Goal: Information Seeking & Learning: Learn about a topic

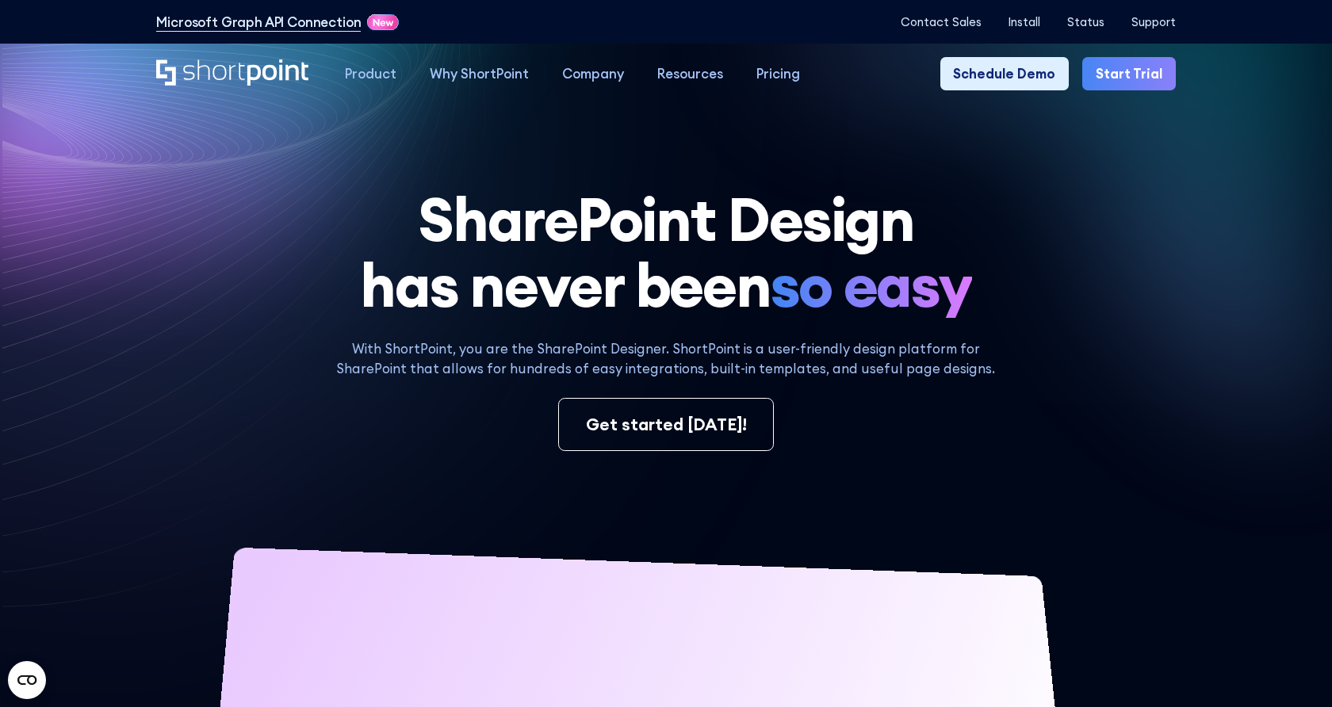
click at [1079, 278] on h1 "SharePoint Design has never been so easy" at bounding box center [665, 252] width 1019 height 132
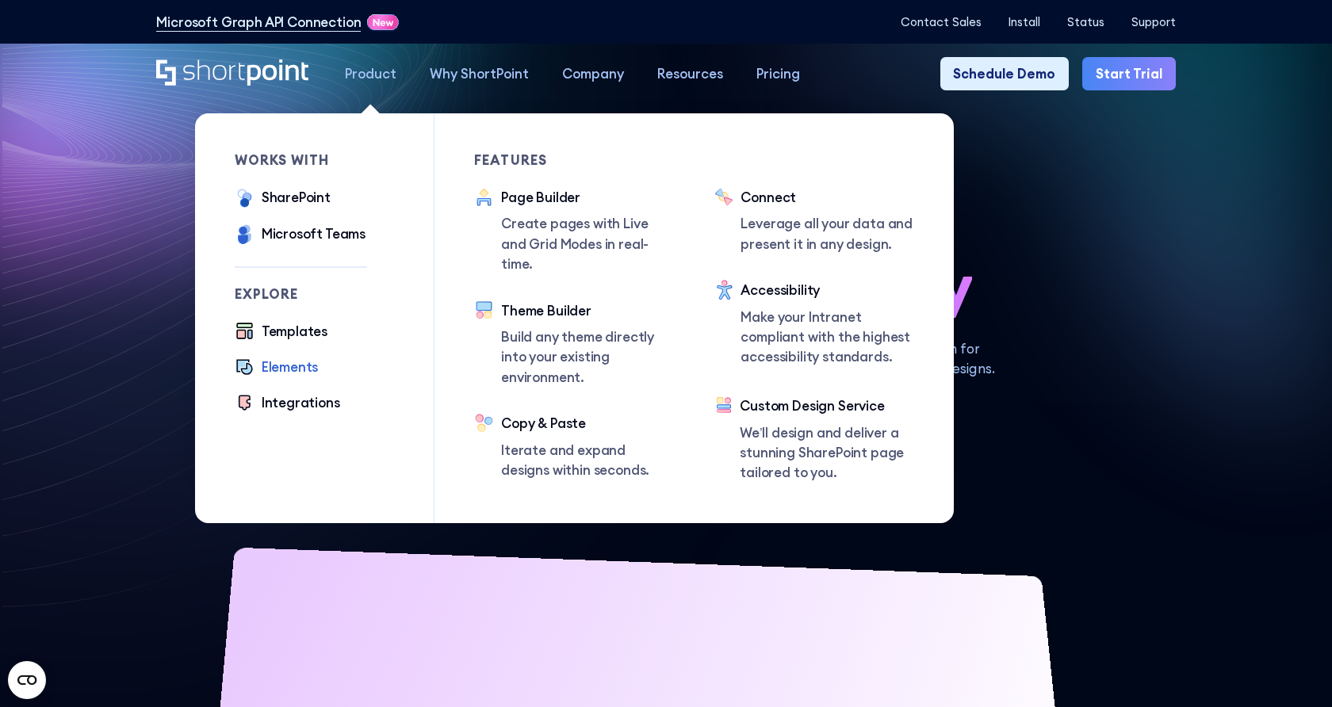
click at [304, 366] on div "Elements" at bounding box center [290, 367] width 57 height 20
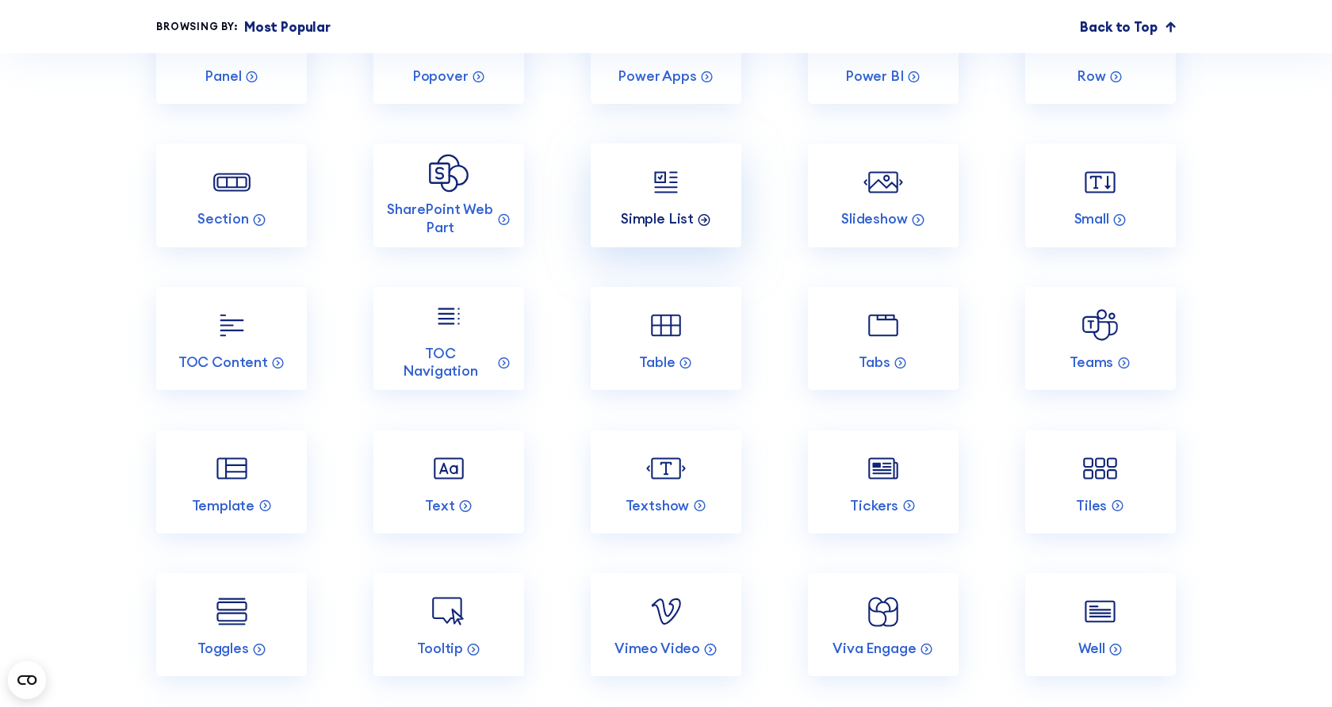
scroll to position [2934, 0]
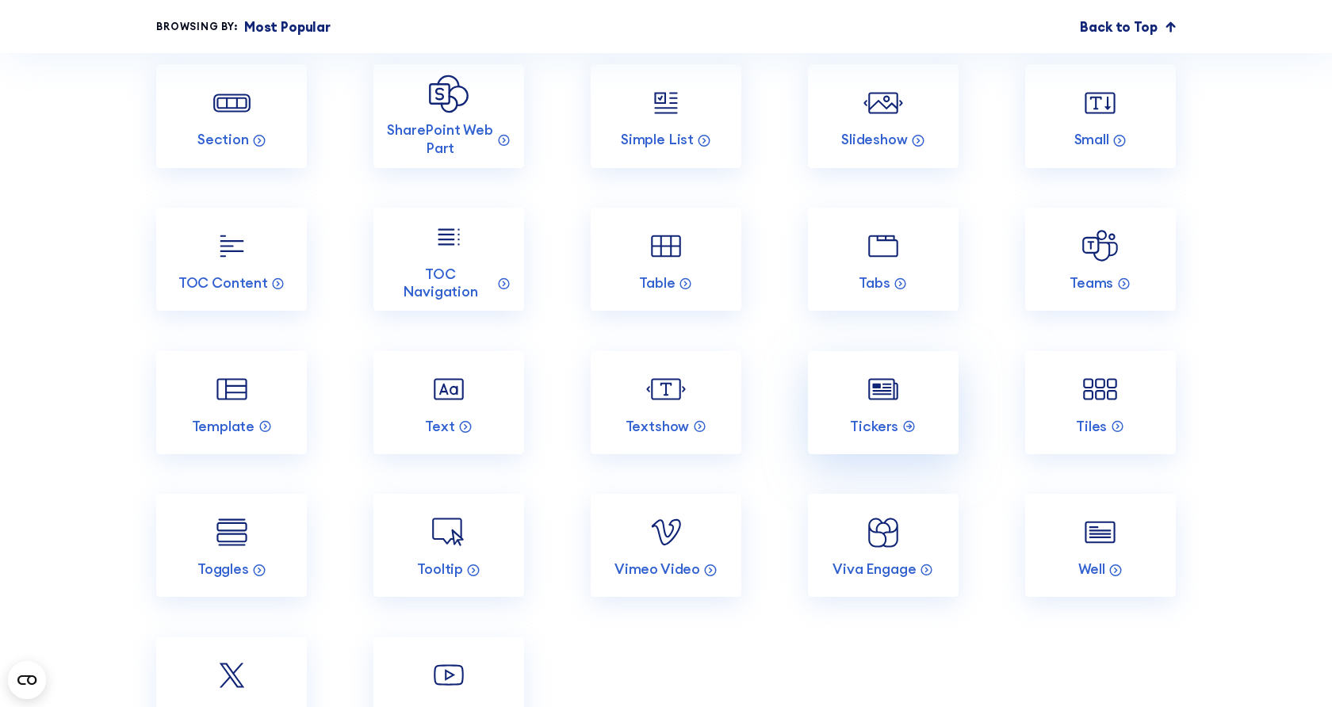
click at [882, 409] on img at bounding box center [883, 389] width 40 height 40
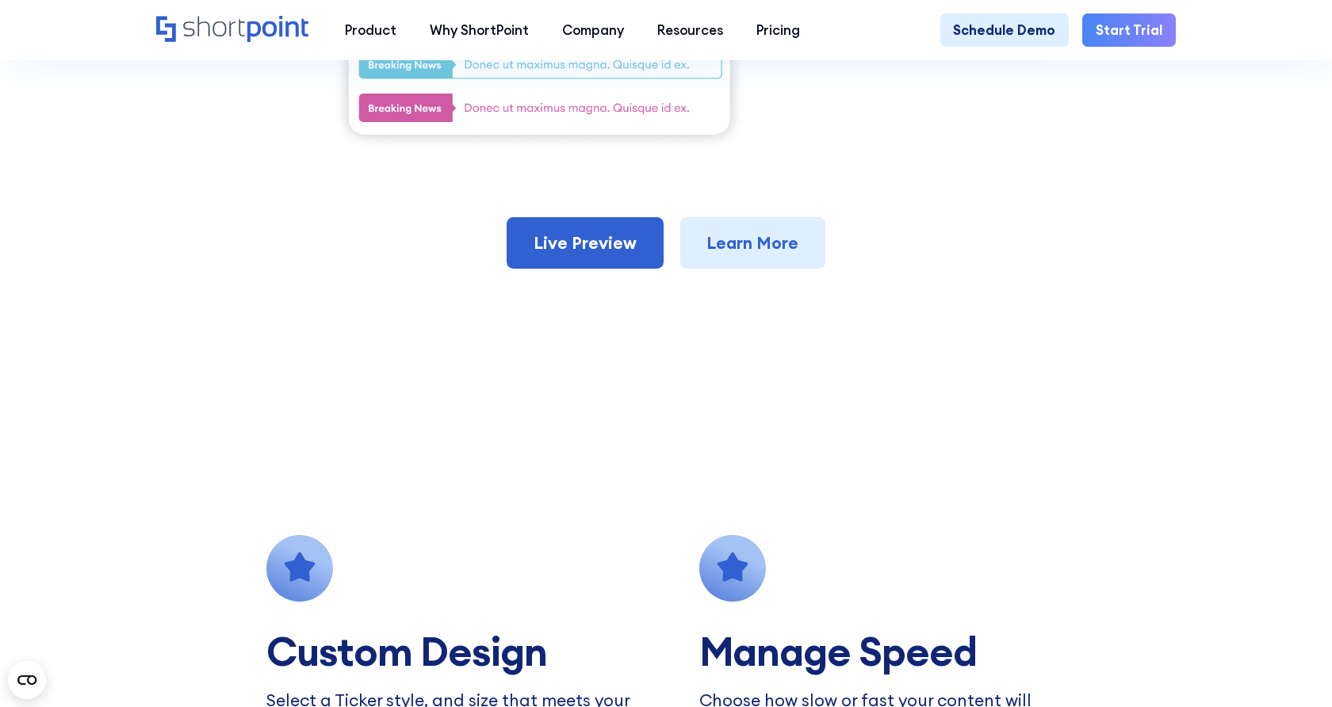
scroll to position [634, 0]
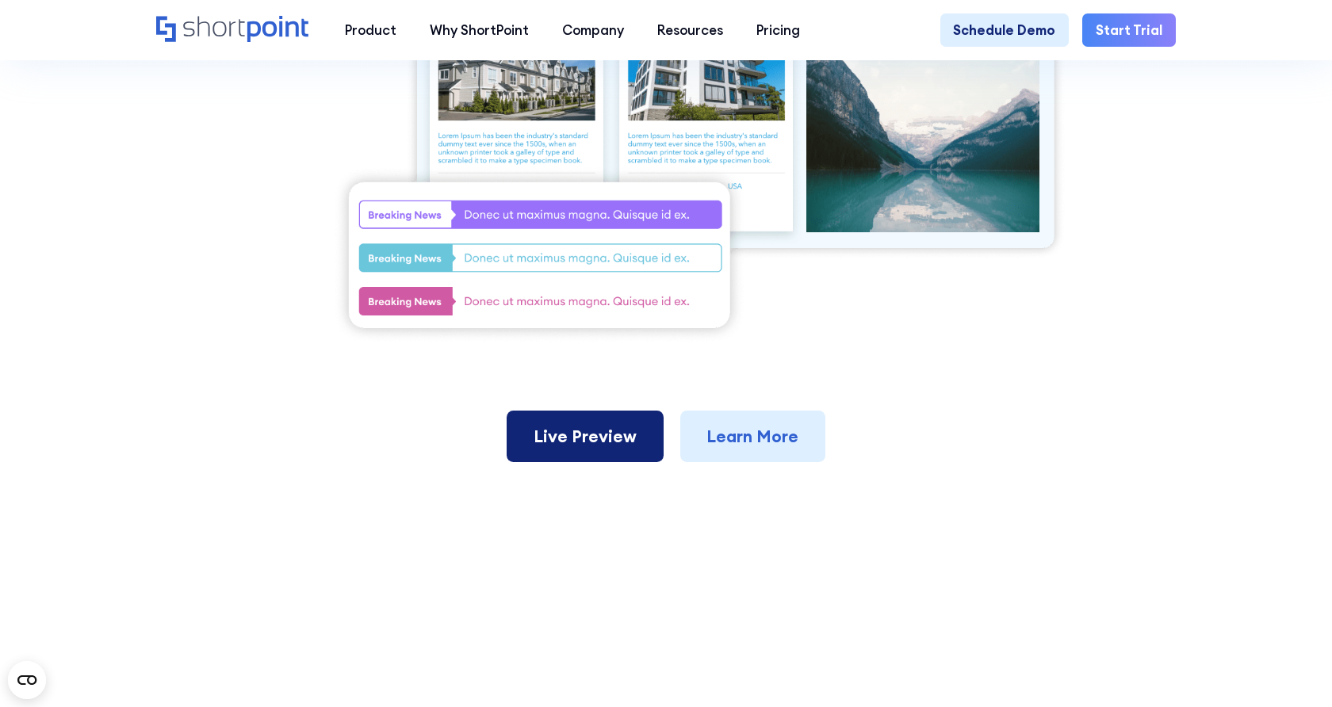
click at [621, 441] on link "Live Preview" at bounding box center [585, 437] width 156 height 52
